Goal: Communication & Community: Answer question/provide support

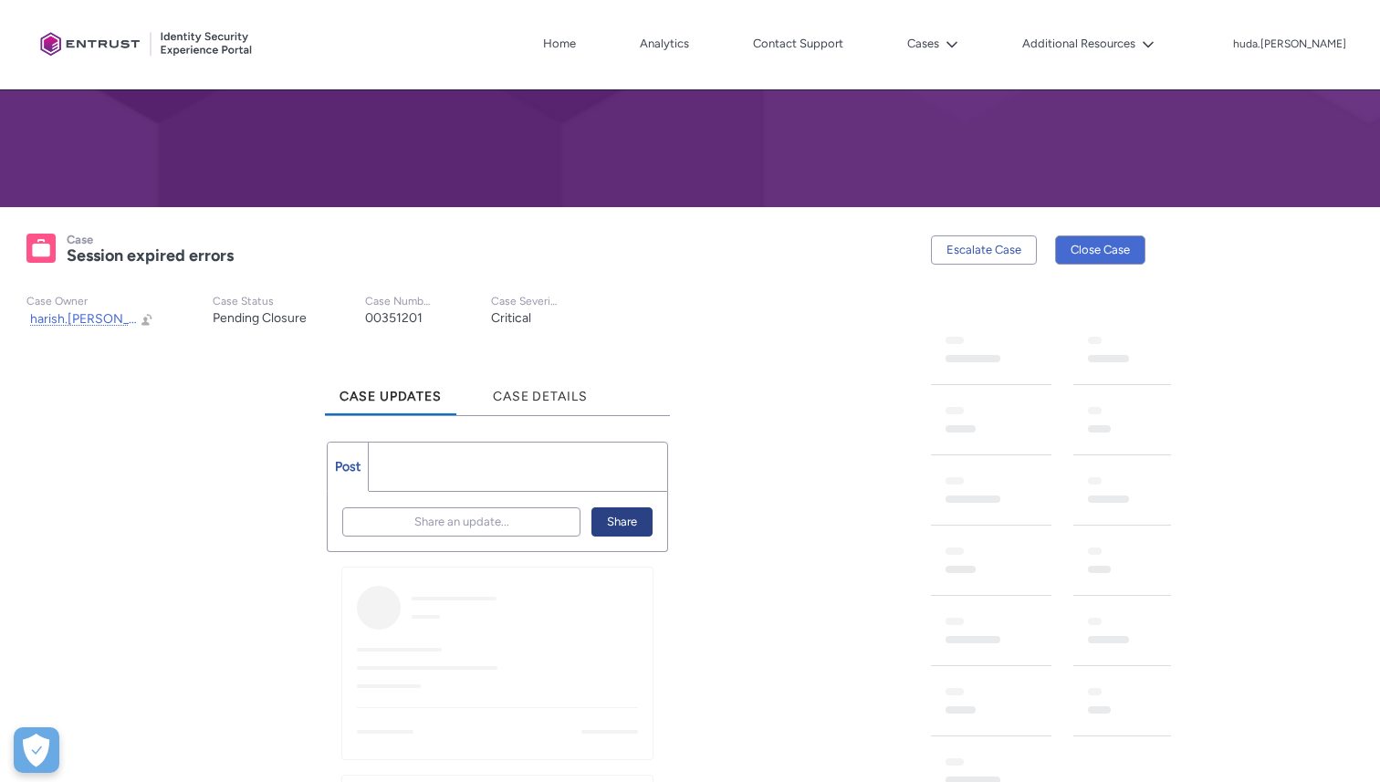
scroll to position [238, 0]
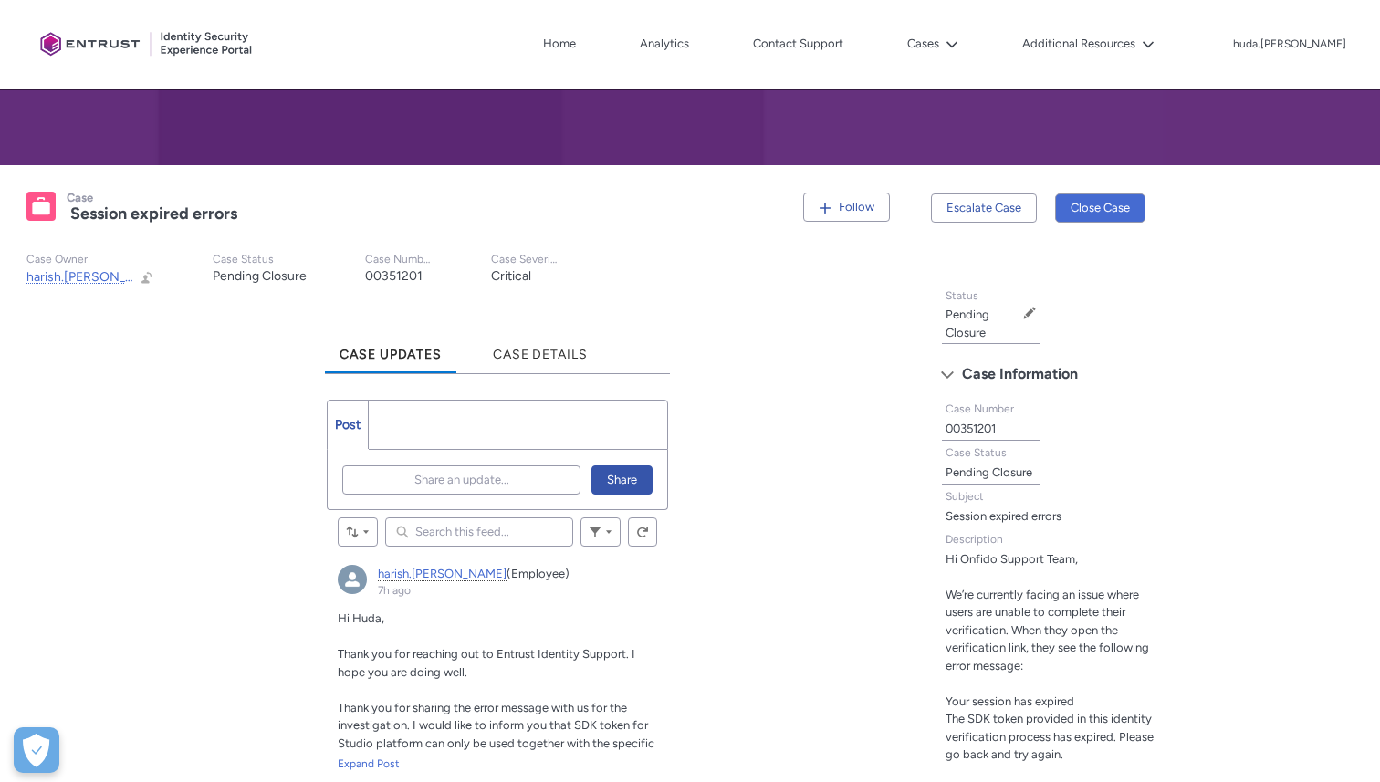
click at [516, 421] on ul "Post More" at bounding box center [497, 425] width 341 height 50
click at [486, 479] on span "Share an update..." at bounding box center [461, 480] width 95 height 27
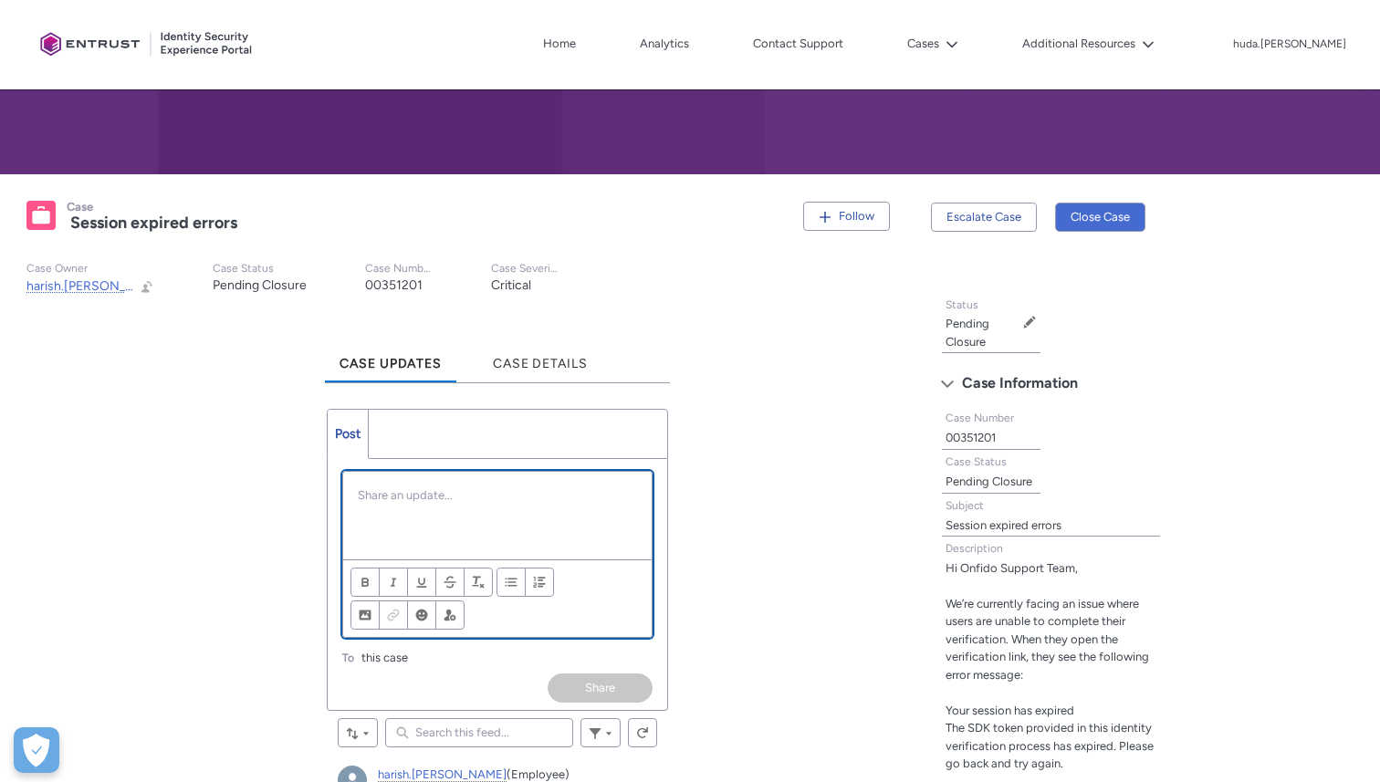
scroll to position [299, 0]
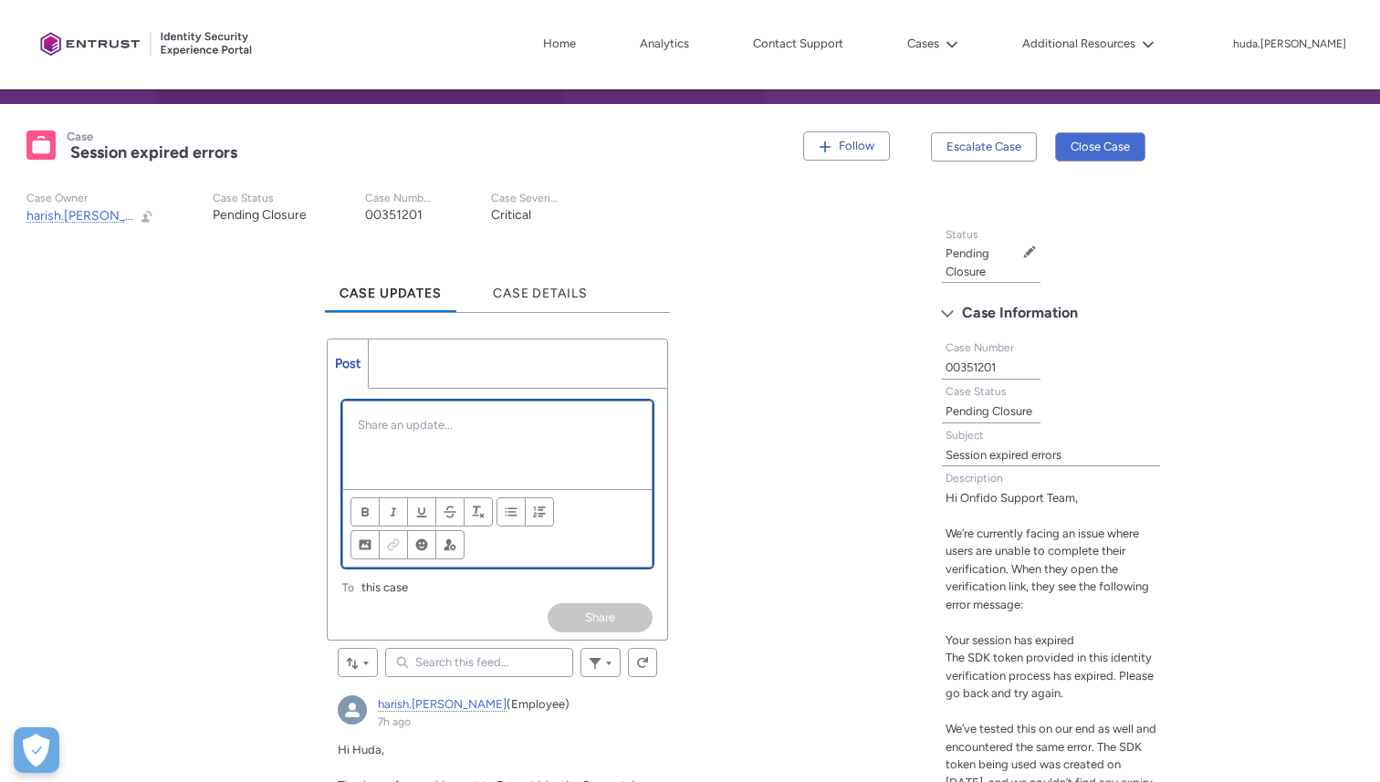
paste div "Chatter Publisher"
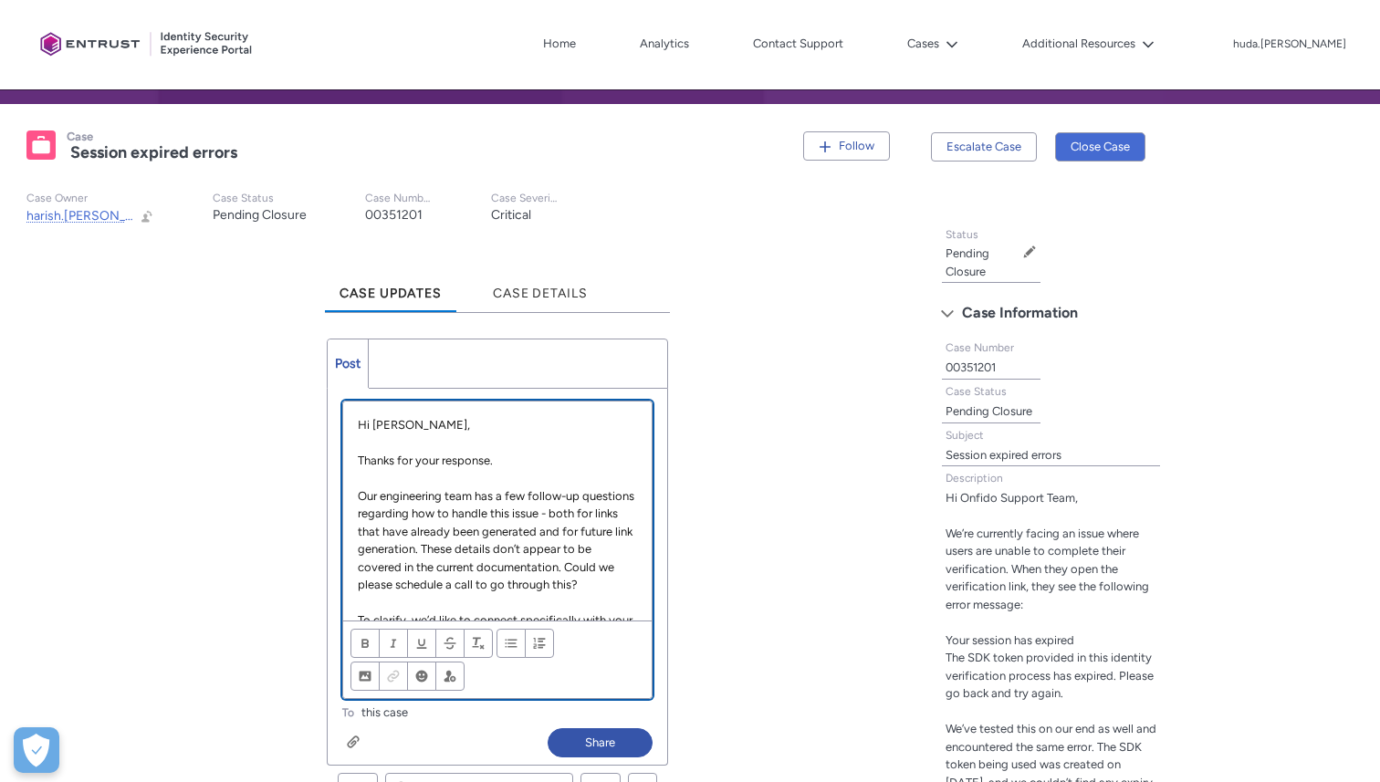
scroll to position [166, 0]
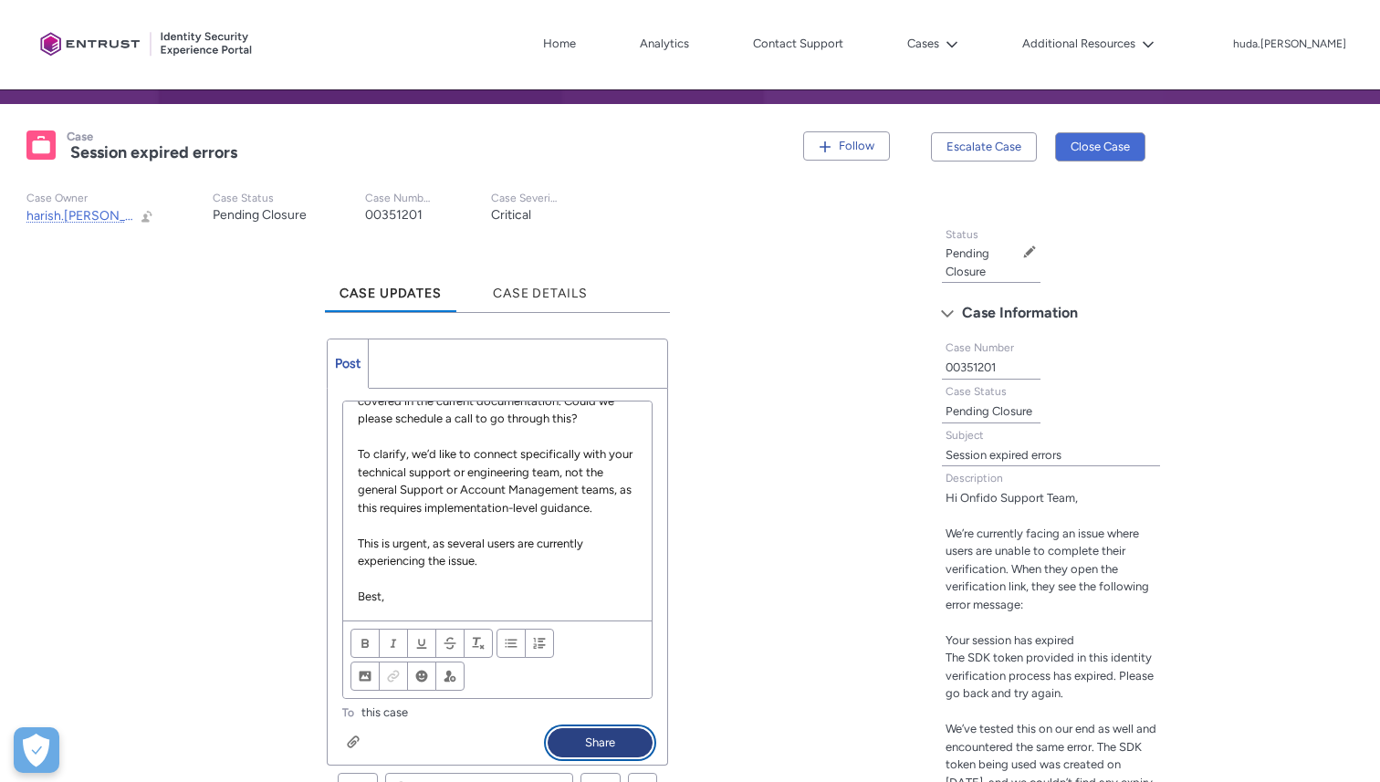
click at [584, 737] on button "Share" at bounding box center [600, 743] width 105 height 29
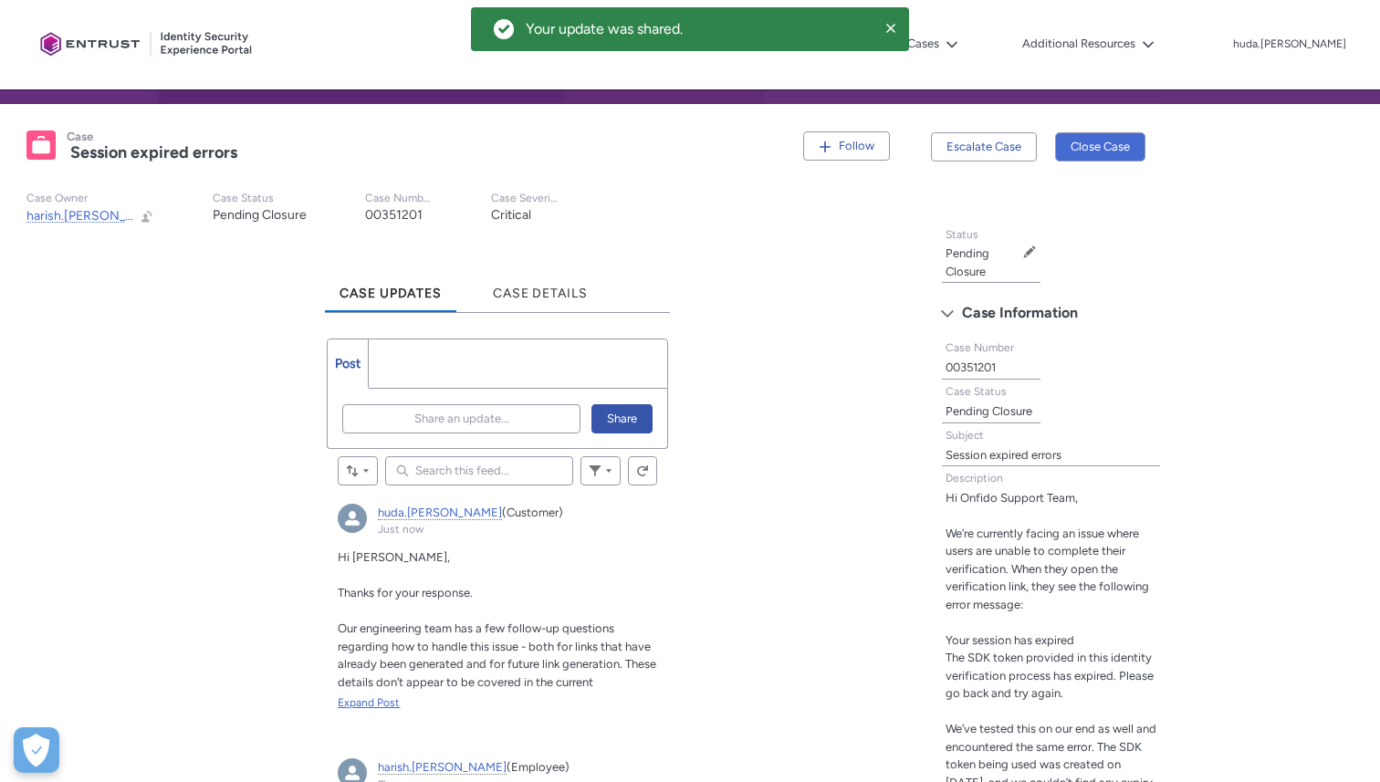
click at [370, 705] on div "Expand Post" at bounding box center [497, 703] width 319 height 16
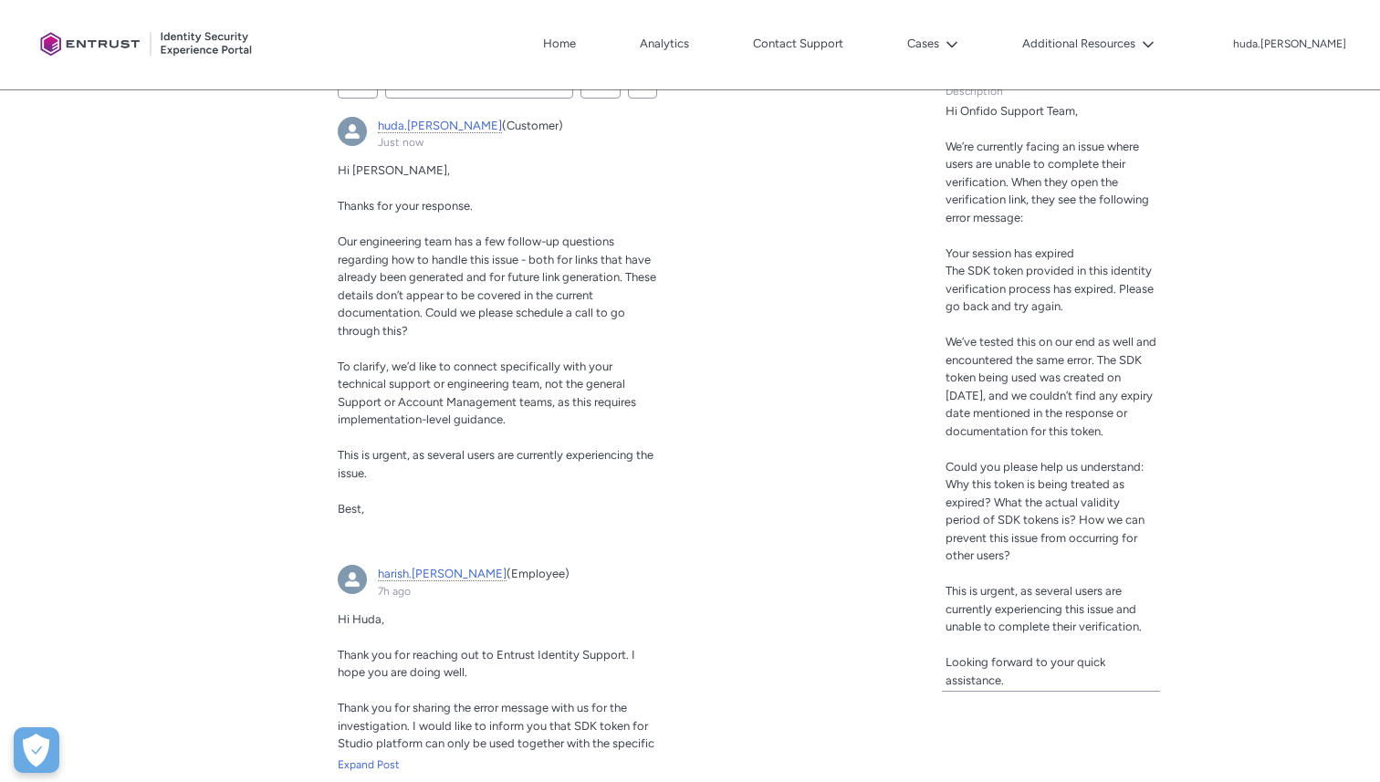
scroll to position [648, 0]
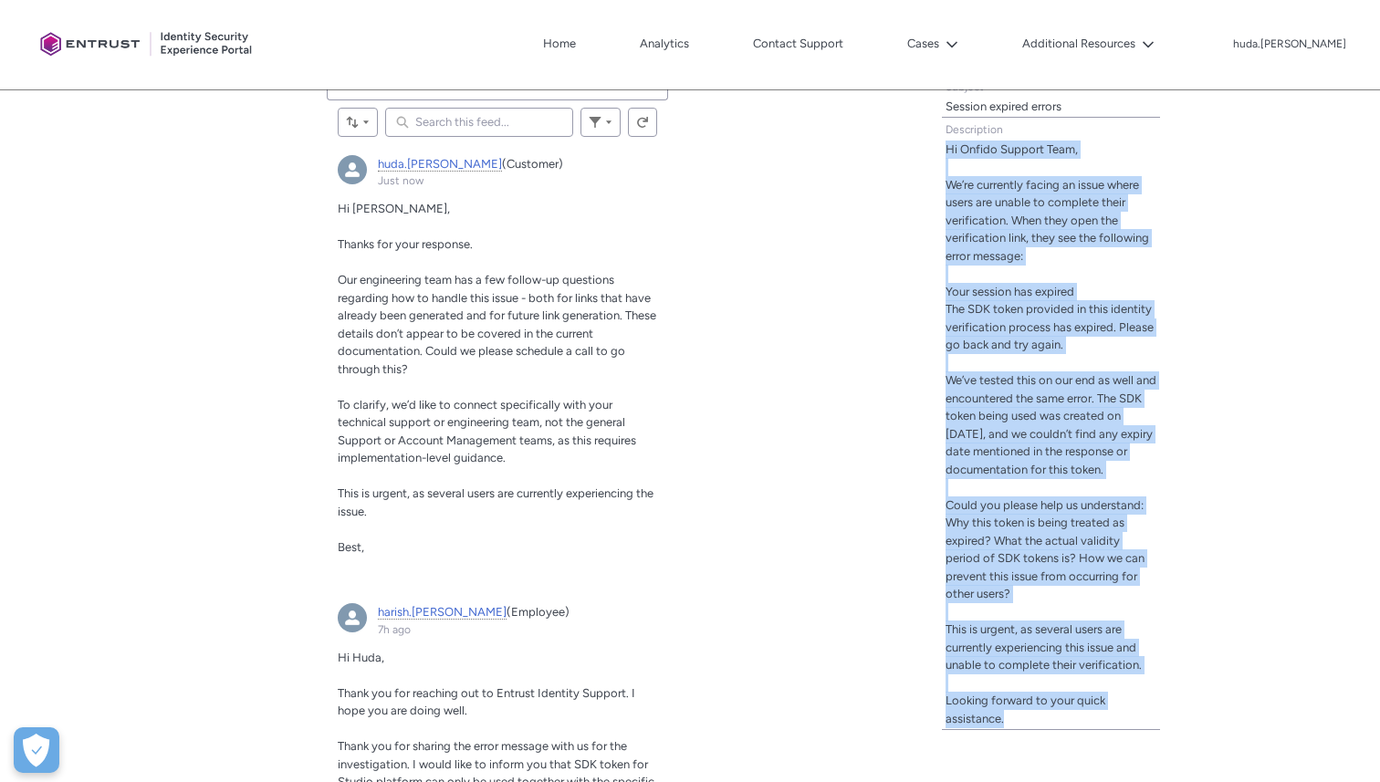
drag, startPoint x: 945, startPoint y: 152, endPoint x: 1031, endPoint y: 736, distance: 590.6
click at [1031, 729] on span "Hi Onfido Support Team, We’re currently facing an issue where users are unable …" at bounding box center [1051, 435] width 211 height 588
copy lightning-formatted-text "Hi Onfido Support Team, We’re currently facing an issue where users are unable …"
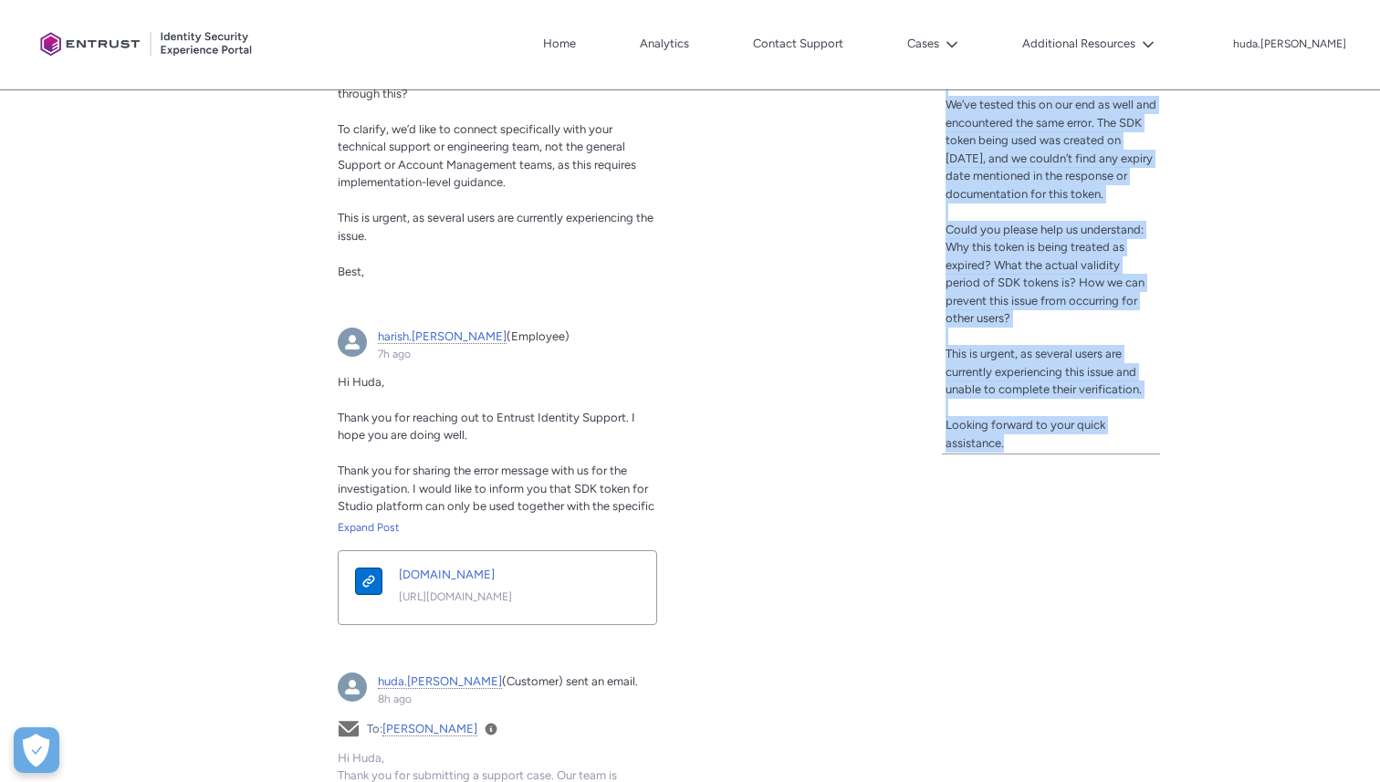
scroll to position [967, 0]
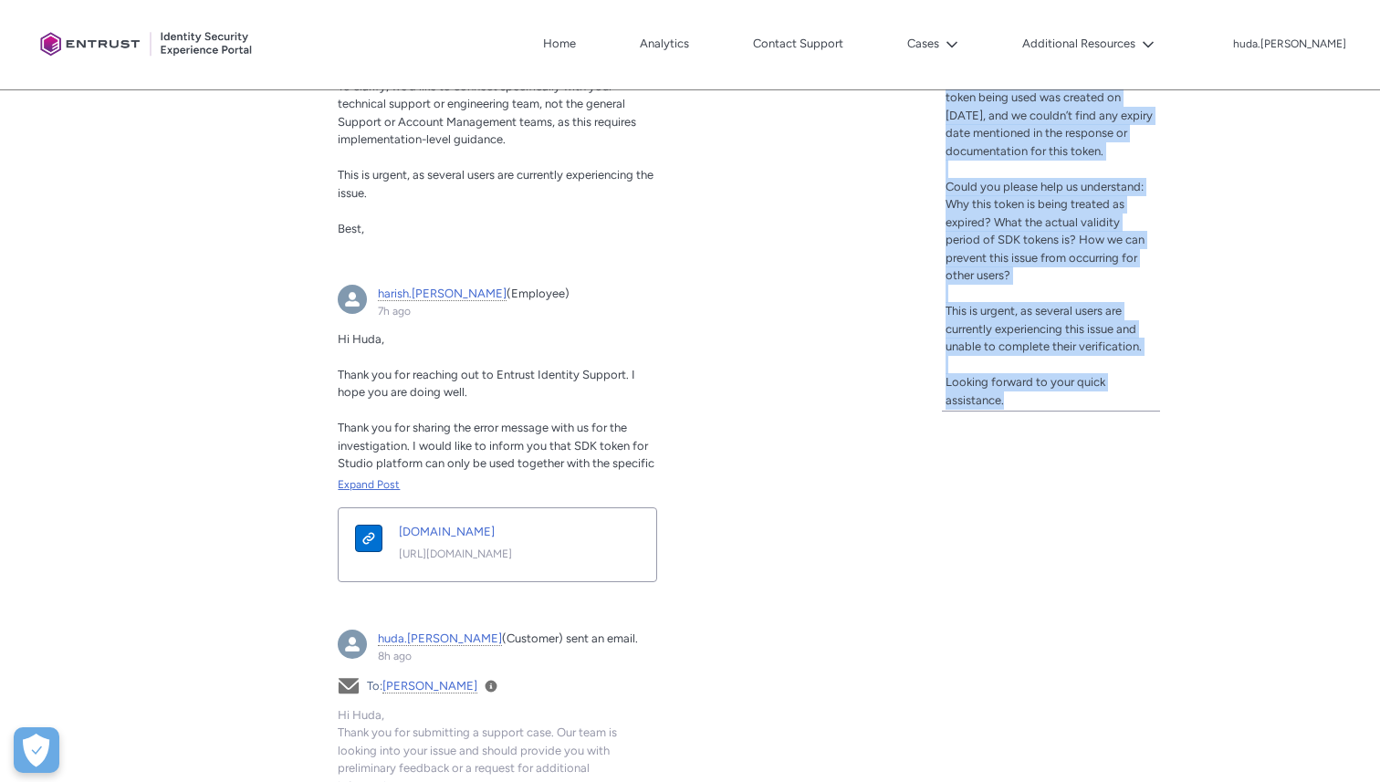
click at [368, 480] on div "Expand Post" at bounding box center [497, 485] width 319 height 16
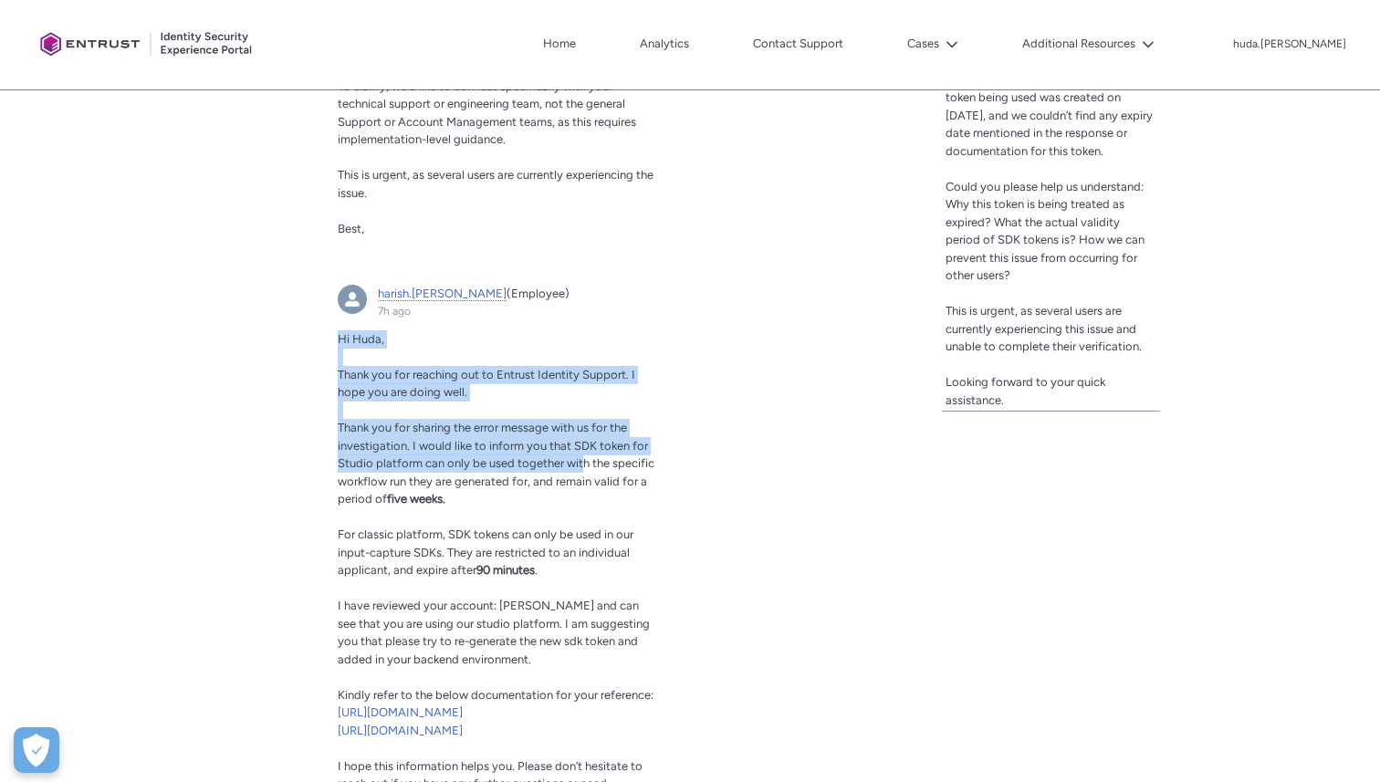
drag, startPoint x: 336, startPoint y: 346, endPoint x: 581, endPoint y: 463, distance: 271.2
click at [581, 463] on article "harish.[PERSON_NAME] (Employee) 7h ago Actions for this Feed Item Hi Huda, Than…" at bounding box center [497, 636] width 341 height 724
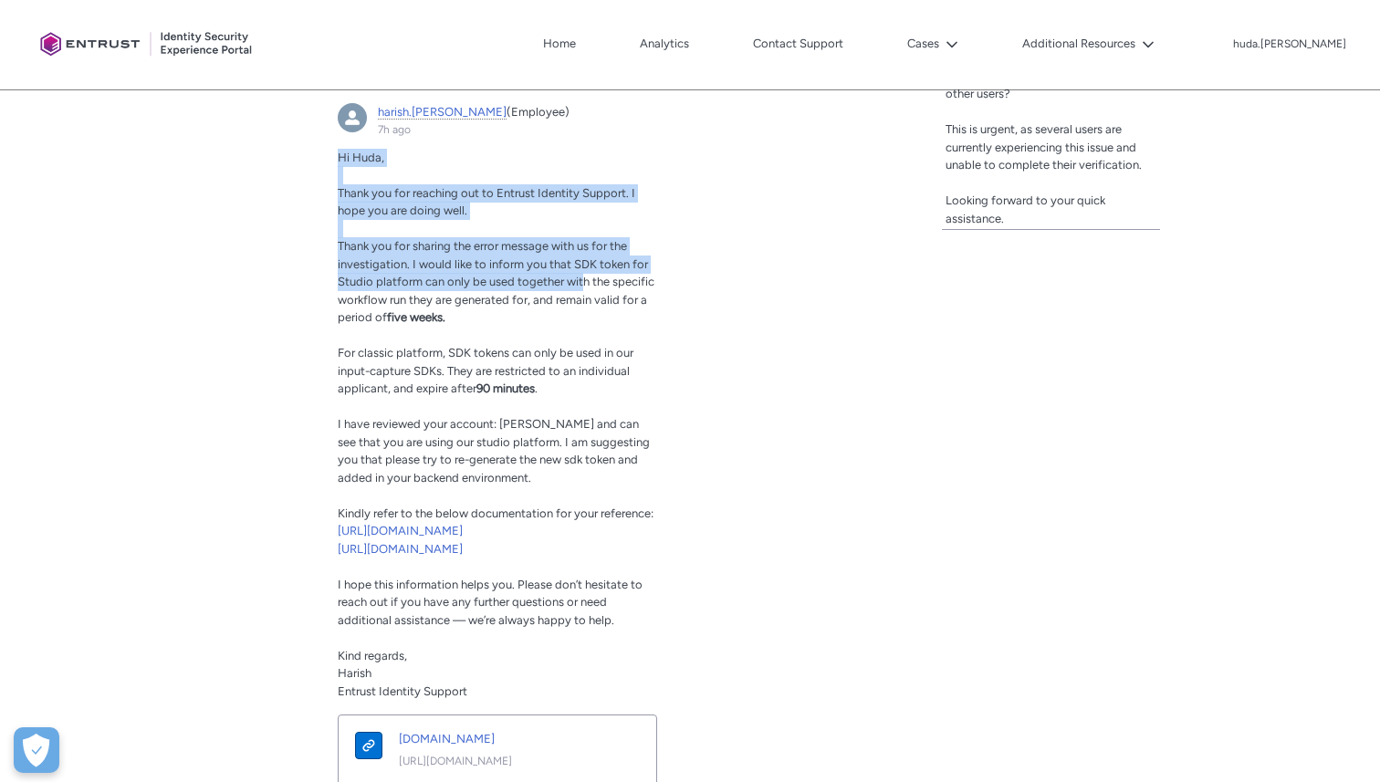
scroll to position [1148, 0]
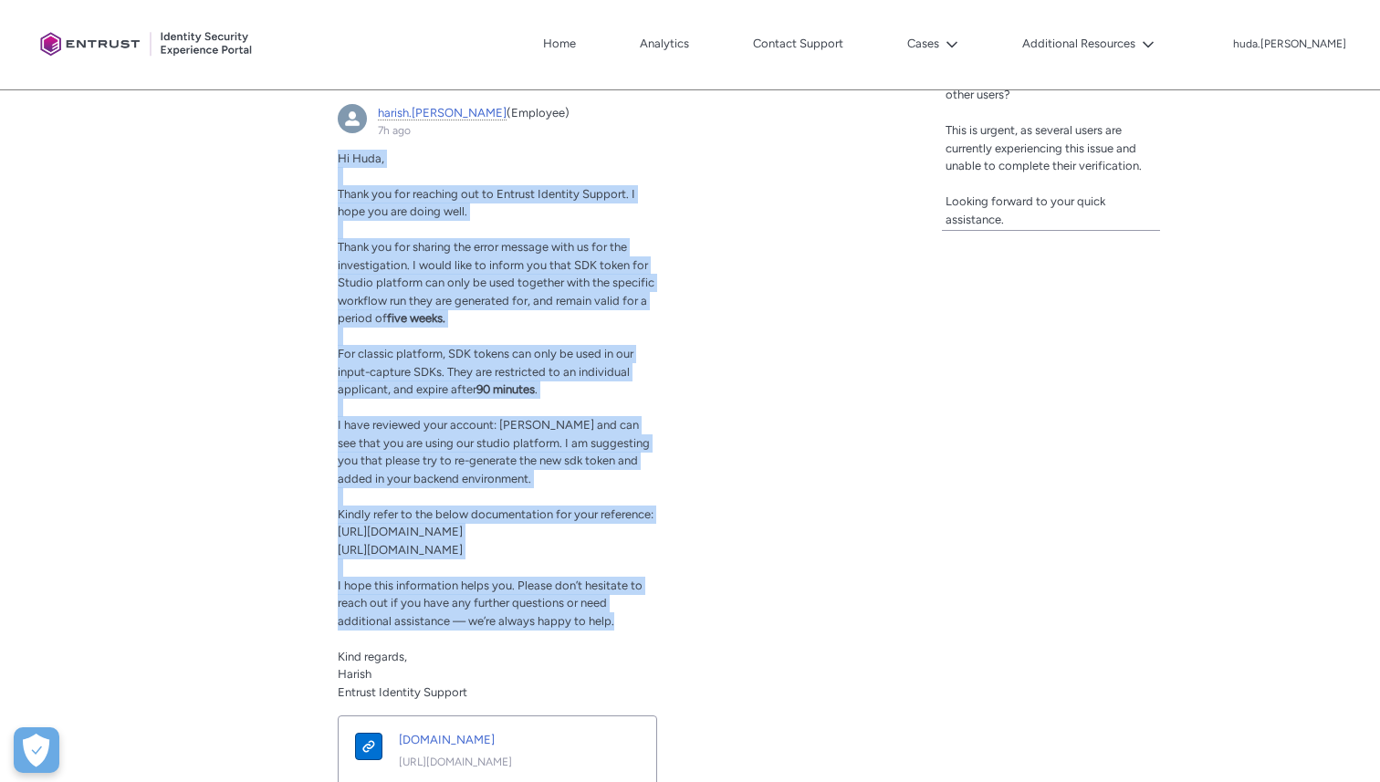
drag, startPoint x: 638, startPoint y: 651, endPoint x: 333, endPoint y: 165, distance: 573.5
click at [333, 165] on article "harish.[PERSON_NAME] (Employee) 7h ago Actions for this Feed Item Hi Huda, Than…" at bounding box center [497, 455] width 341 height 724
copy div "Lo Ipsu, Dolor sit ame consecte adi el Seddoei Temporin Utlabor. E dolo mag ali…"
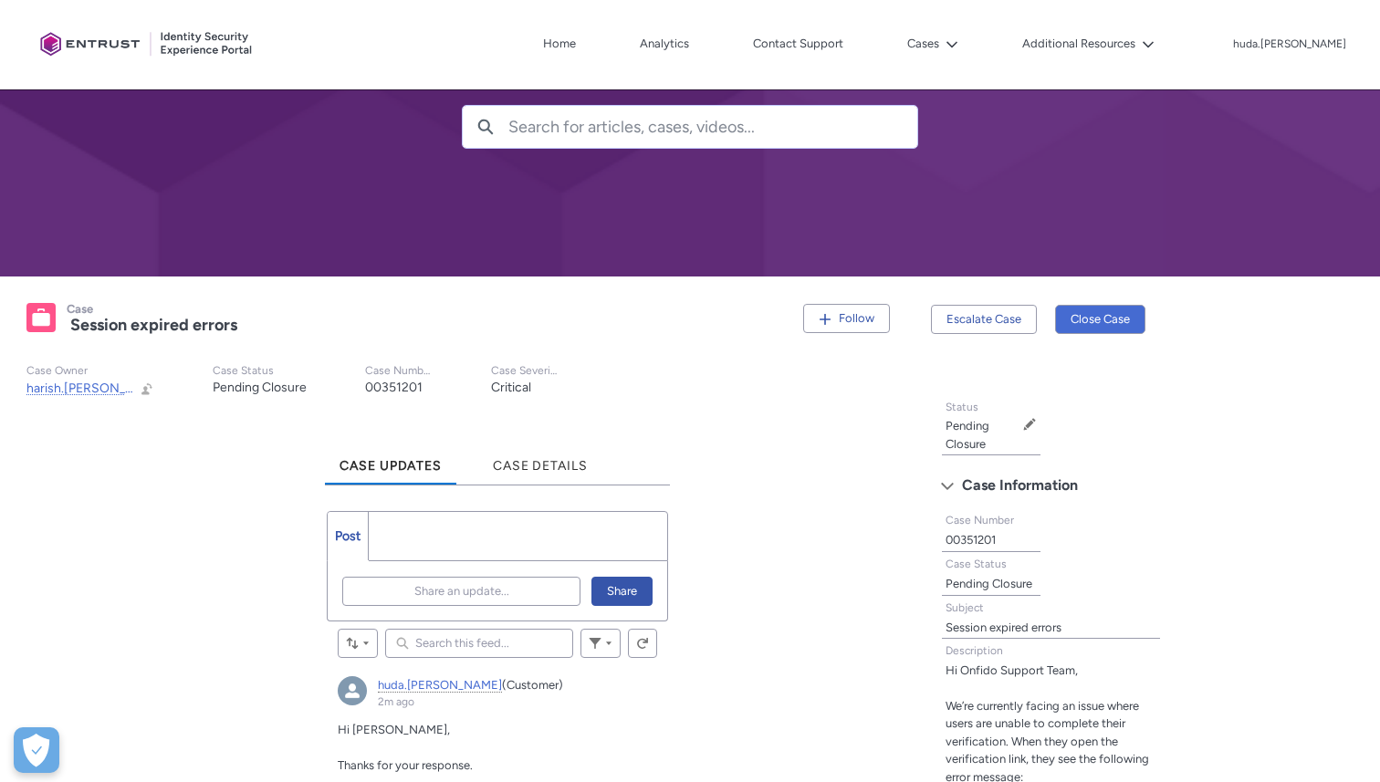
scroll to position [102, 0]
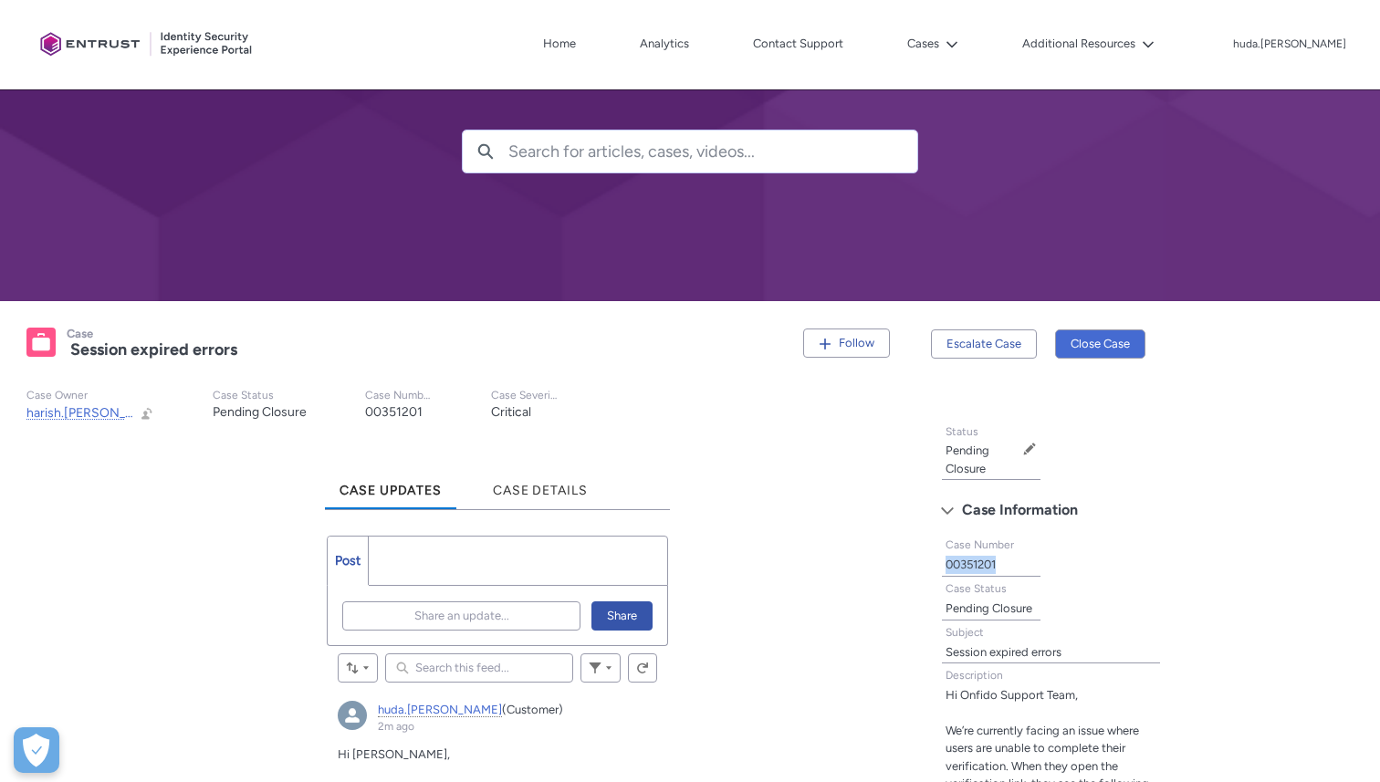
drag, startPoint x: 1016, startPoint y: 561, endPoint x: 927, endPoint y: 561, distance: 89.5
copy lightning-formatted-text "00351201"
